Goal: Task Accomplishment & Management: Complete application form

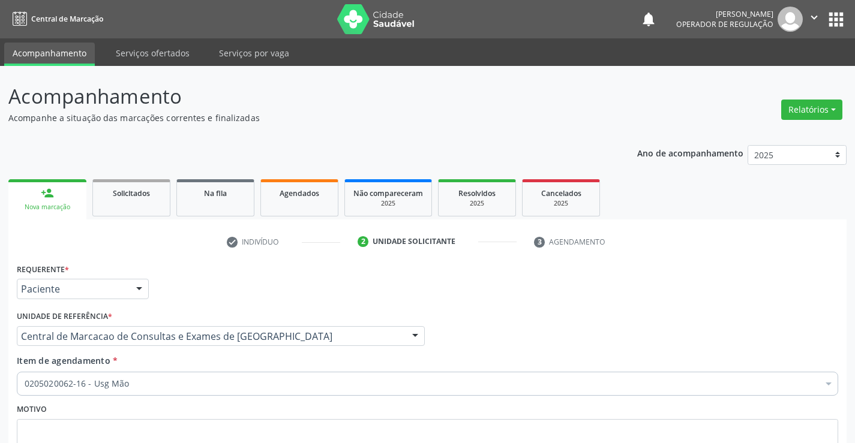
scroll to position [100, 0]
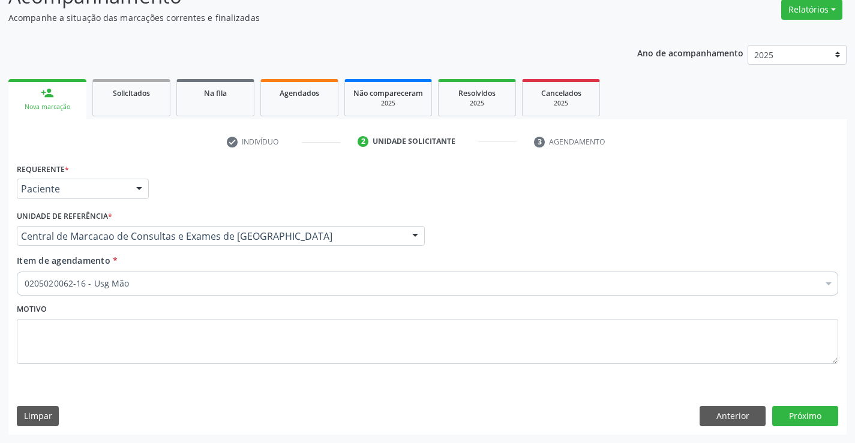
click at [47, 101] on link "person_add Nova marcação" at bounding box center [47, 99] width 78 height 40
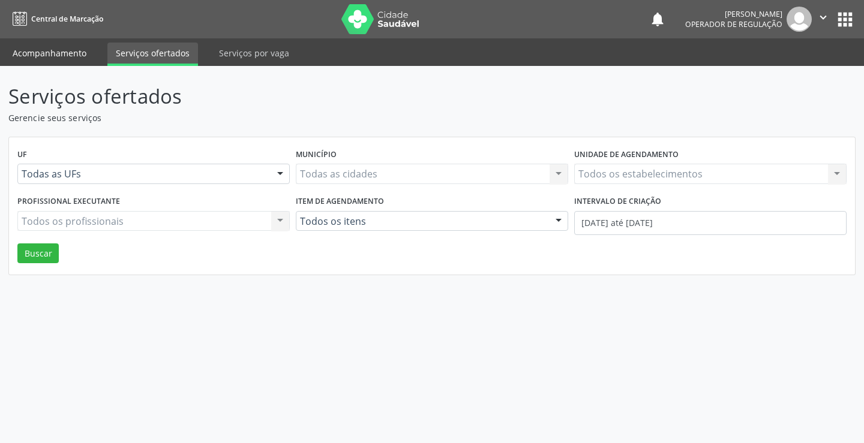
click at [78, 52] on link "Acompanhamento" at bounding box center [49, 53] width 91 height 21
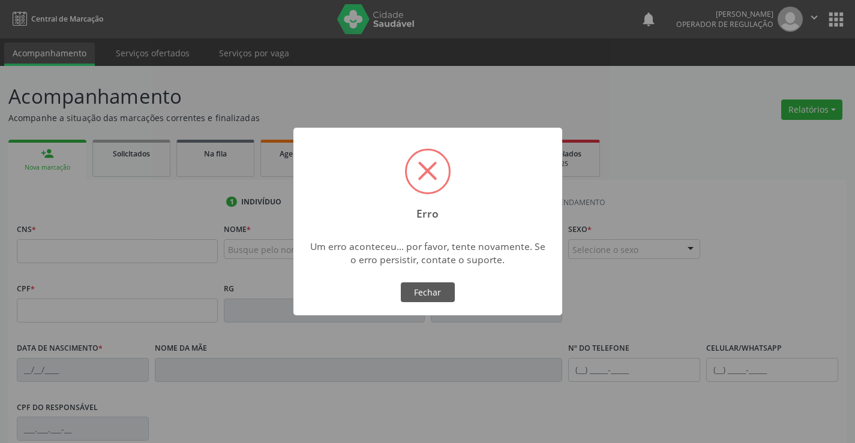
drag, startPoint x: 40, startPoint y: 253, endPoint x: 123, endPoint y: 240, distance: 83.8
click at [41, 252] on div "× Erro Um erro aconteceu... por favor, tente novamente. Se o erro persistir, co…" at bounding box center [427, 221] width 855 height 443
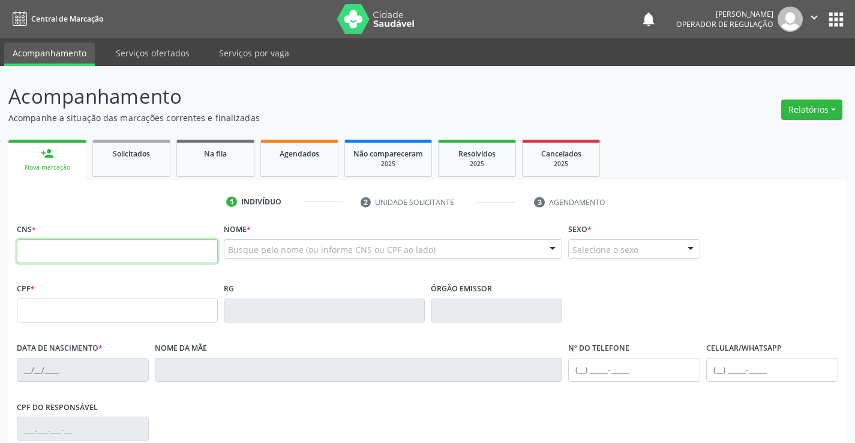
click at [47, 259] on input "text" at bounding box center [117, 251] width 201 height 24
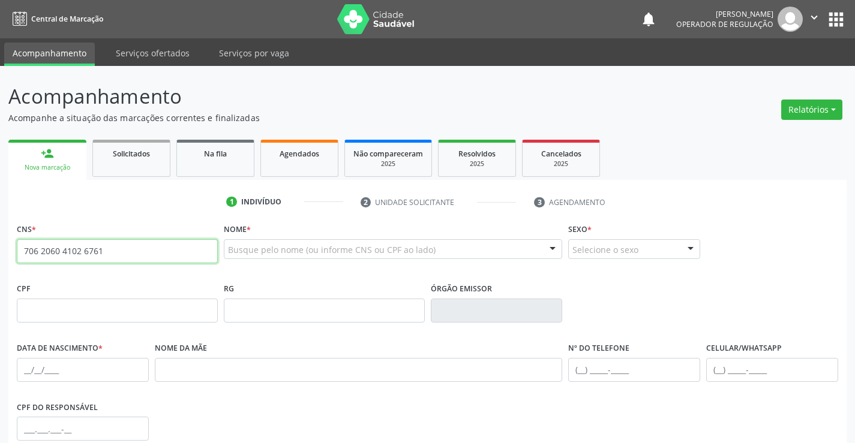
drag, startPoint x: 22, startPoint y: 249, endPoint x: 120, endPoint y: 261, distance: 98.5
click at [113, 260] on input "706 2060 4102 6761" at bounding box center [117, 251] width 201 height 24
type input "706 2060 4102 6761"
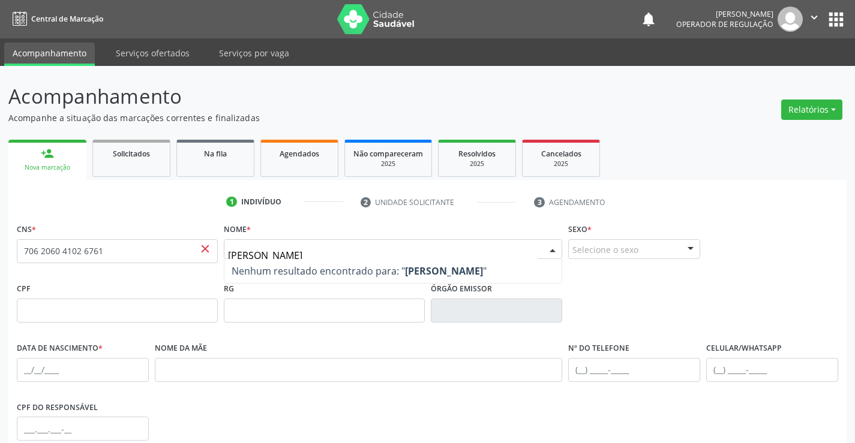
type input "[PERSON_NAME]"
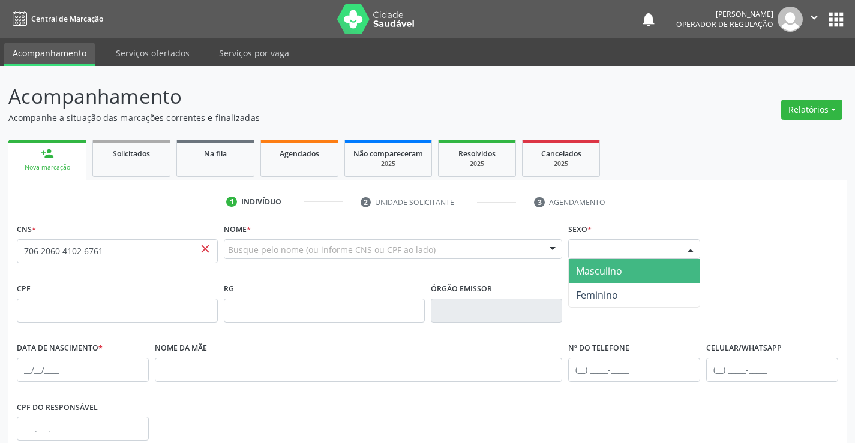
click at [689, 250] on div at bounding box center [691, 250] width 18 height 20
click at [592, 272] on span "Masculino" at bounding box center [599, 271] width 46 height 13
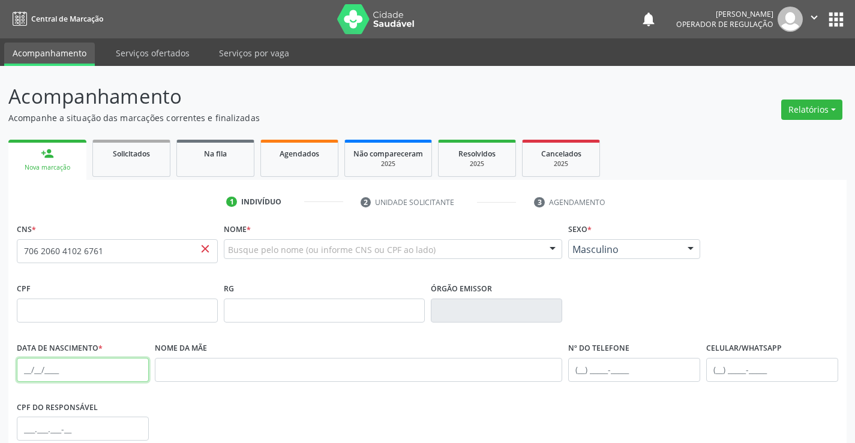
click at [59, 371] on input "text" at bounding box center [83, 370] width 132 height 24
type input "[DATE]"
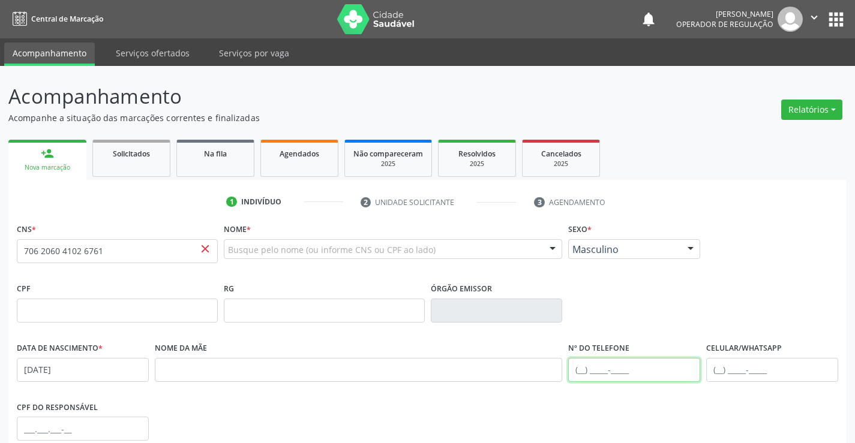
click at [582, 373] on input "text" at bounding box center [634, 370] width 132 height 24
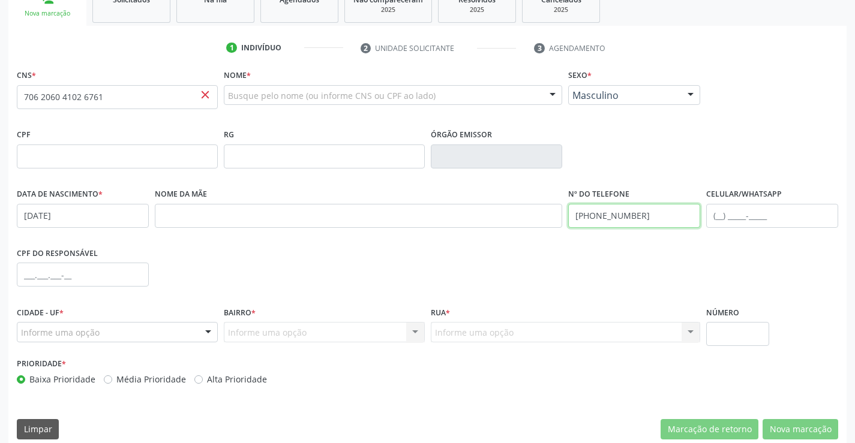
scroll to position [167, 0]
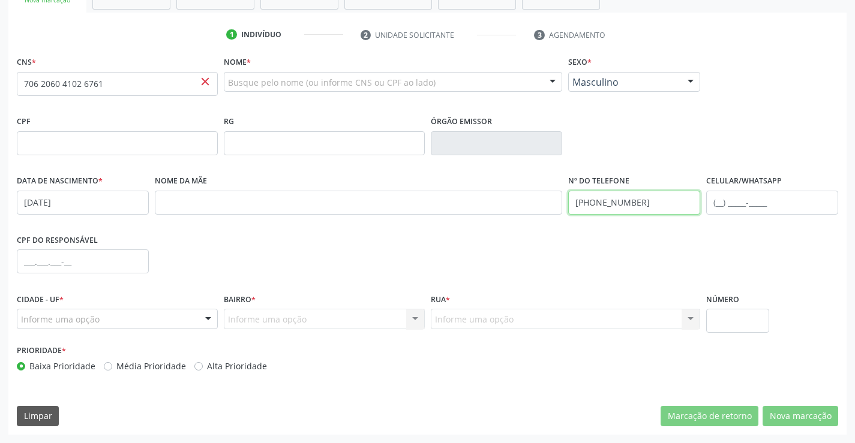
type input "[PHONE_NUMBER]"
click at [204, 315] on div at bounding box center [208, 320] width 18 height 20
click at [204, 320] on div at bounding box center [208, 320] width 18 height 20
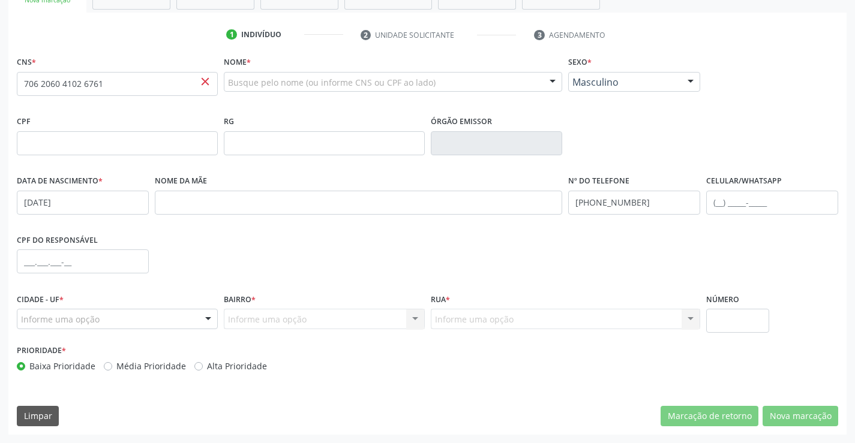
click at [211, 315] on div at bounding box center [208, 320] width 18 height 20
click at [361, 320] on div "Informe uma opção Nenhum resultado encontrado para: " " Nenhuma opção encontrad…" at bounding box center [324, 319] width 201 height 20
click at [413, 319] on div "Informe uma opção Nenhum resultado encontrado para: " " Nenhuma opção encontrad…" at bounding box center [324, 319] width 201 height 20
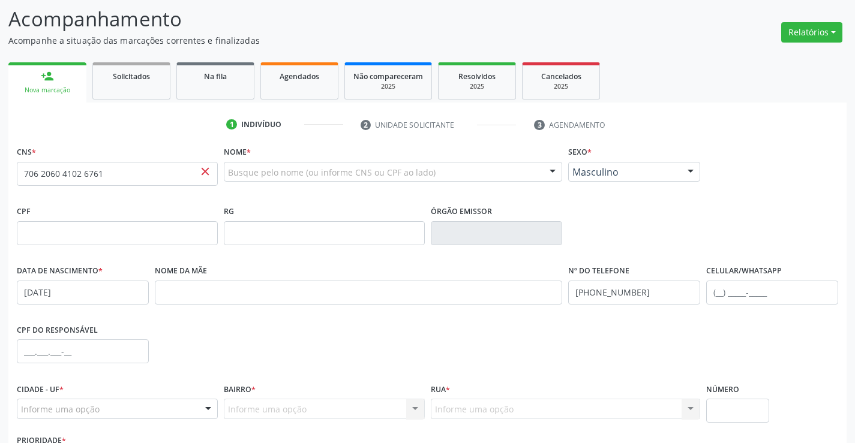
scroll to position [0, 0]
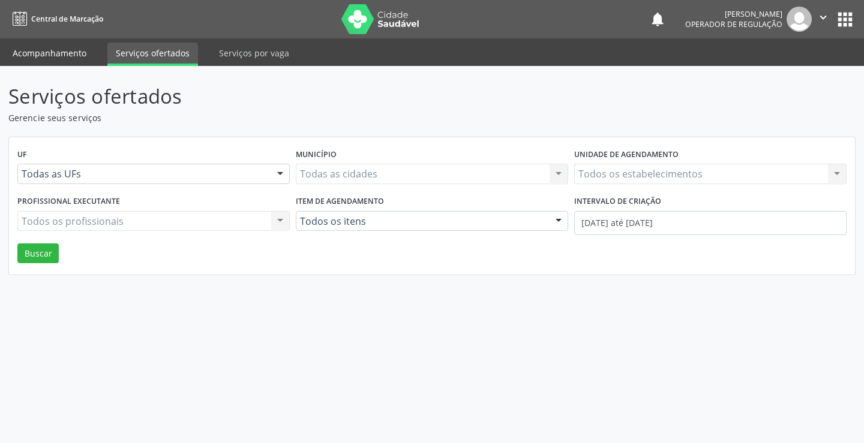
click at [45, 54] on link "Acompanhamento" at bounding box center [49, 53] width 91 height 21
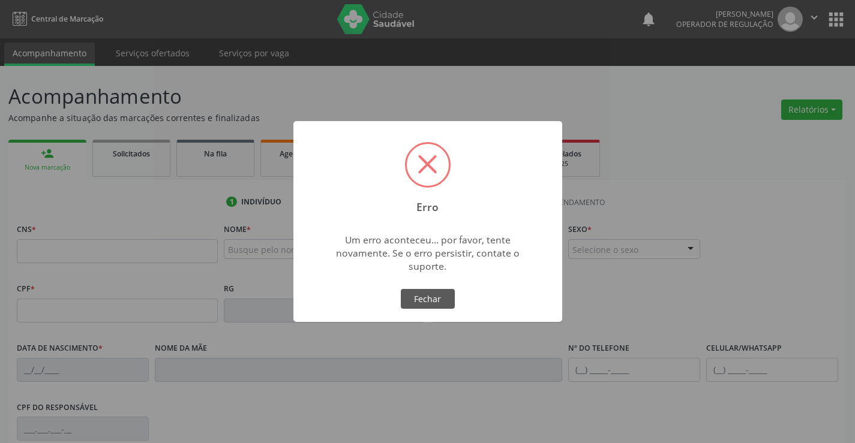
click at [38, 252] on div "Erro × Um erro aconteceu... por favor, tente novamente. Se o erro persistir, co…" at bounding box center [427, 221] width 855 height 443
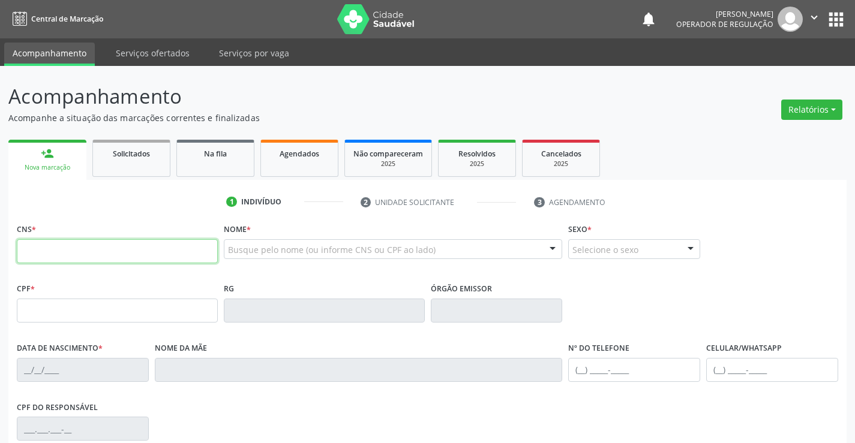
click at [31, 262] on input "text" at bounding box center [117, 251] width 201 height 24
type input "706 2060 4102 6761"
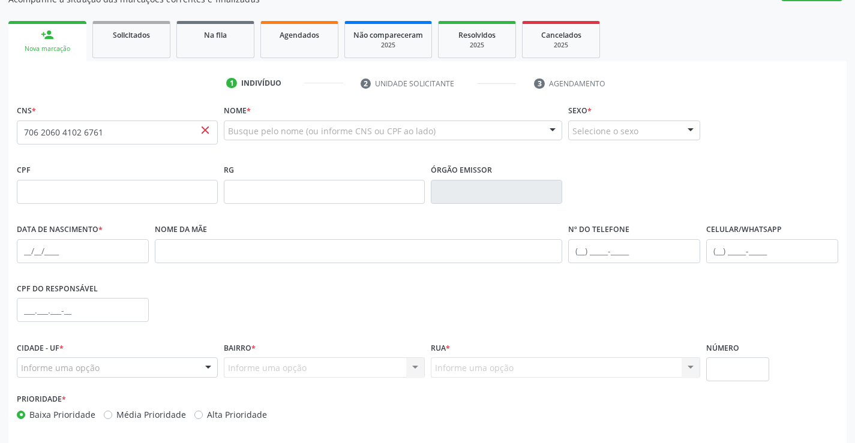
scroll to position [118, 0]
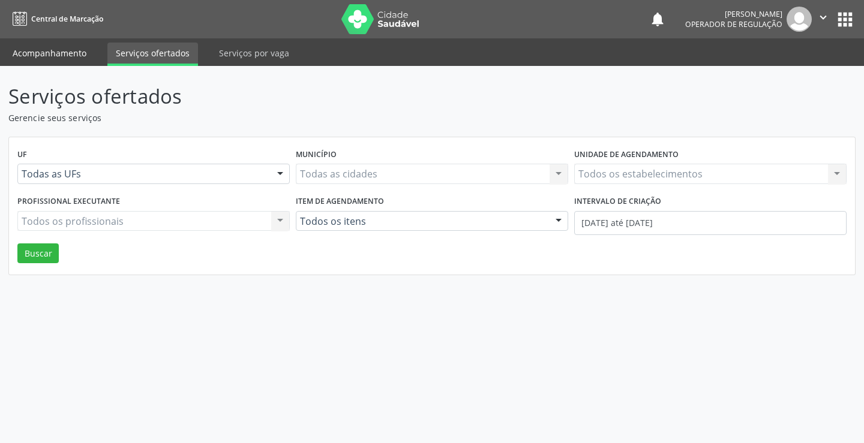
click at [29, 56] on link "Acompanhamento" at bounding box center [49, 53] width 91 height 21
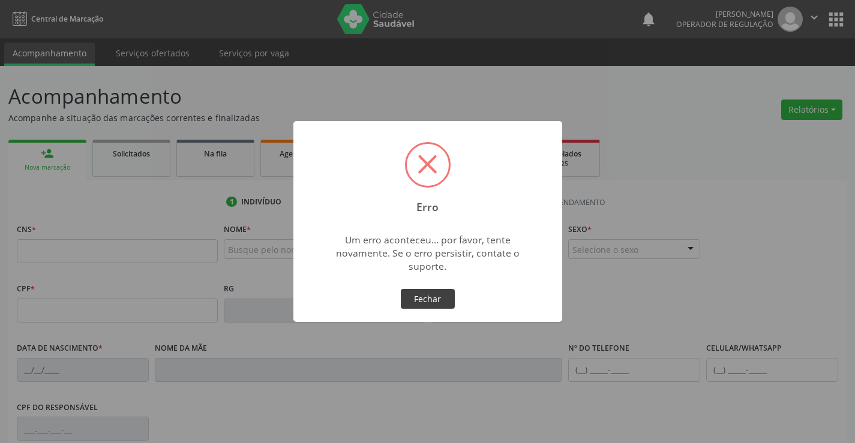
click at [426, 301] on button "Fechar" at bounding box center [428, 299] width 54 height 20
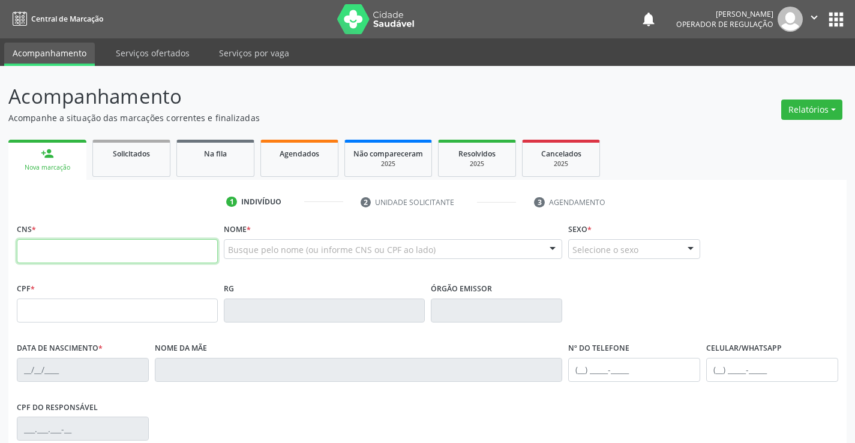
click at [80, 252] on input "text" at bounding box center [117, 251] width 201 height 24
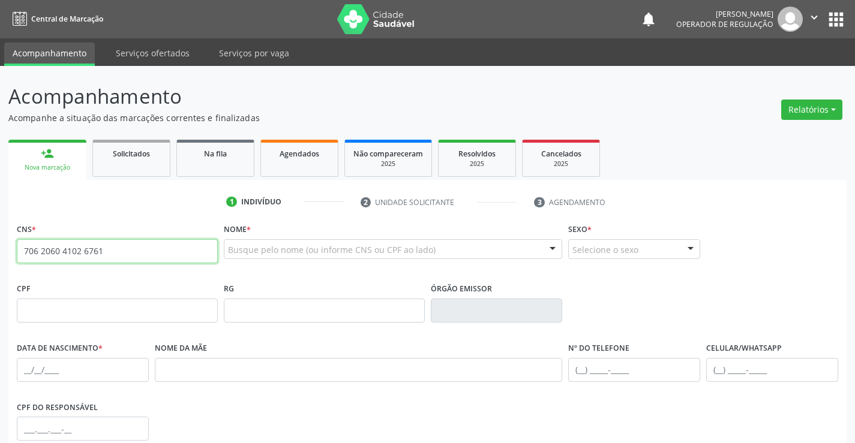
drag, startPoint x: 25, startPoint y: 250, endPoint x: 170, endPoint y: 269, distance: 146.0
click at [170, 269] on fieldset "CNS * 706 2060 4102 6761 close" at bounding box center [117, 246] width 201 height 51
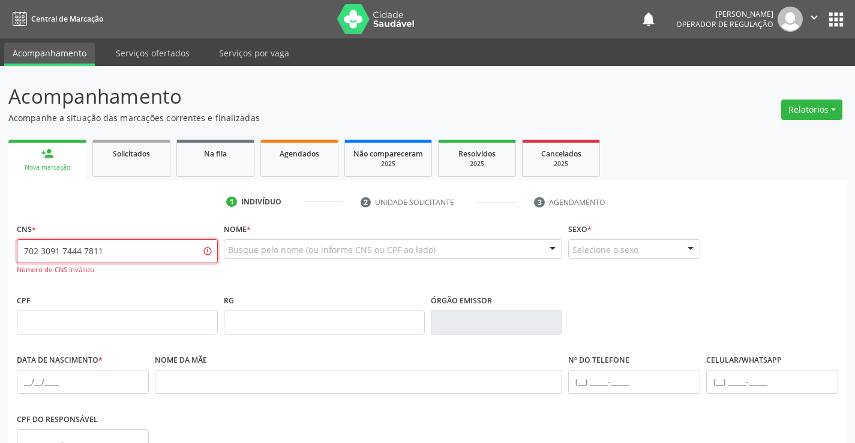
type input "702 3091 7444 7811"
